Goal: Learn about a topic: Learn about a topic

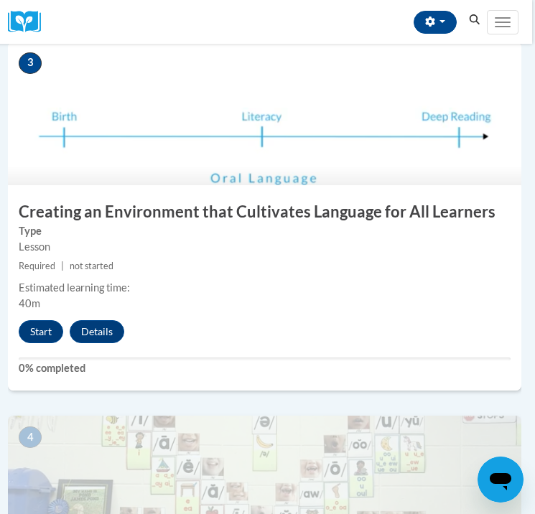
scroll to position [1114, 3]
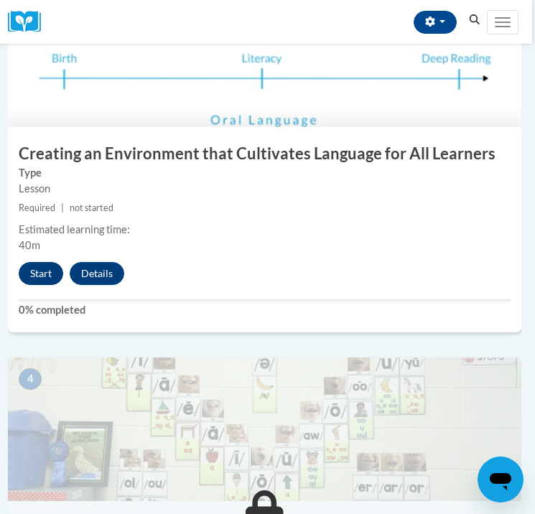
click at [31, 266] on button "Start" at bounding box center [41, 273] width 45 height 23
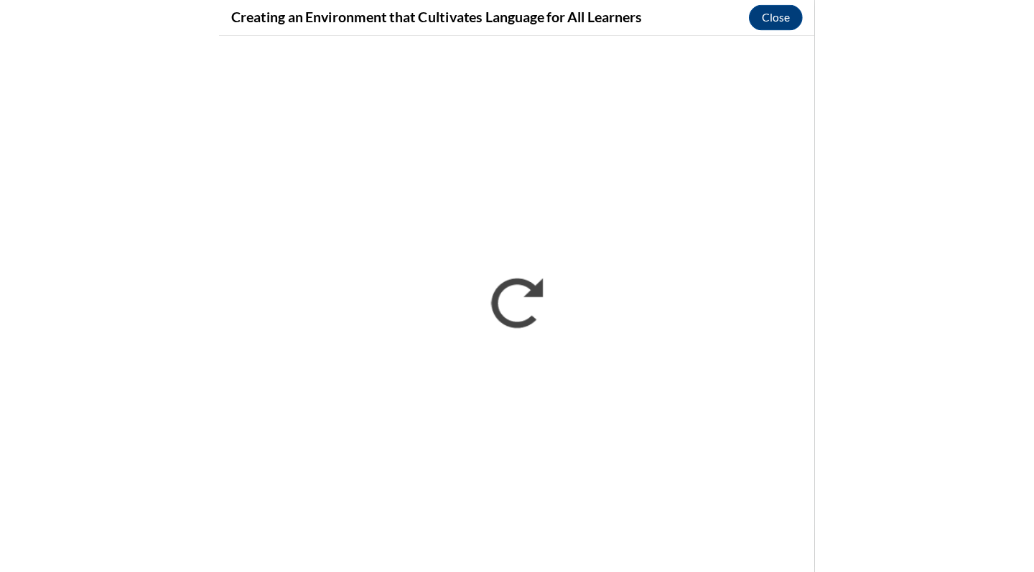
scroll to position [1114, 0]
